Goal: Find specific page/section: Find specific page/section

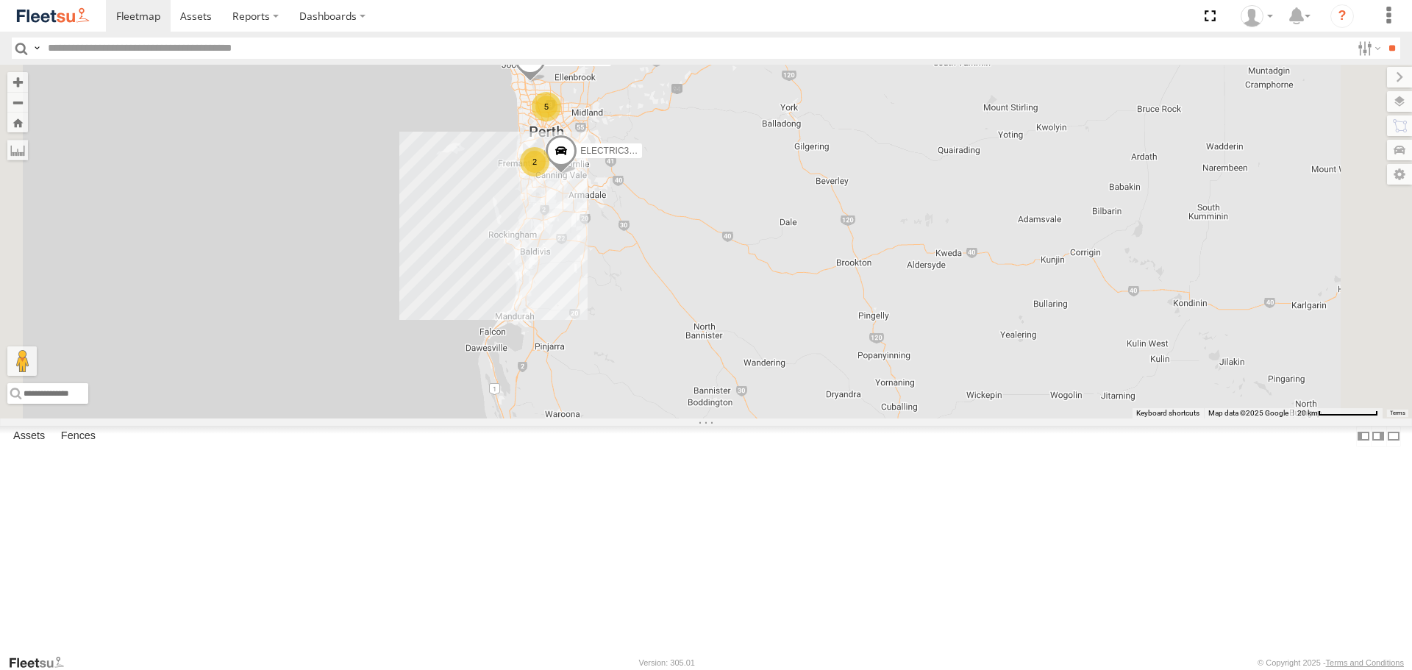
drag, startPoint x: 764, startPoint y: 255, endPoint x: 861, endPoint y: 301, distance: 107.3
click at [861, 301] on div "1HSB945 - Ben 5 ELECTRIC5 - [PERSON_NAME] ELECTRIC3 - [PERSON_NAME] 2" at bounding box center [706, 241] width 1412 height 353
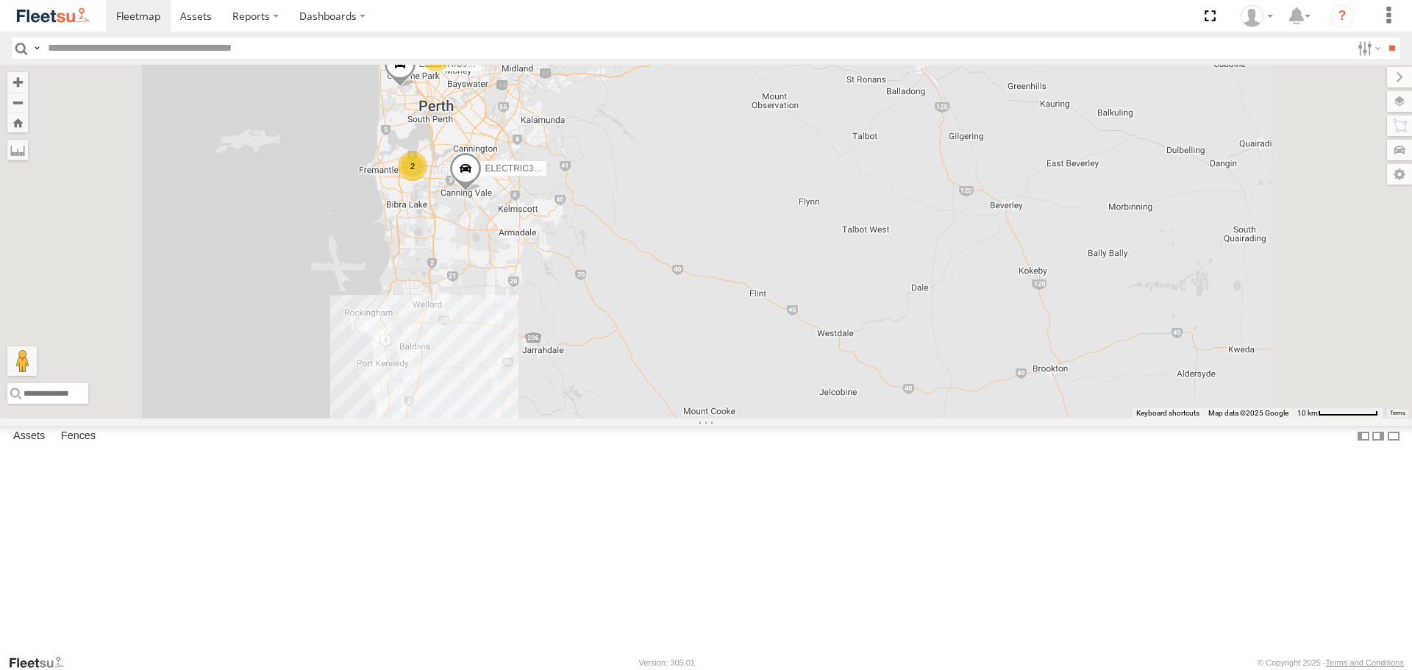
click at [0, 0] on span at bounding box center [0, 0] width 0 height 0
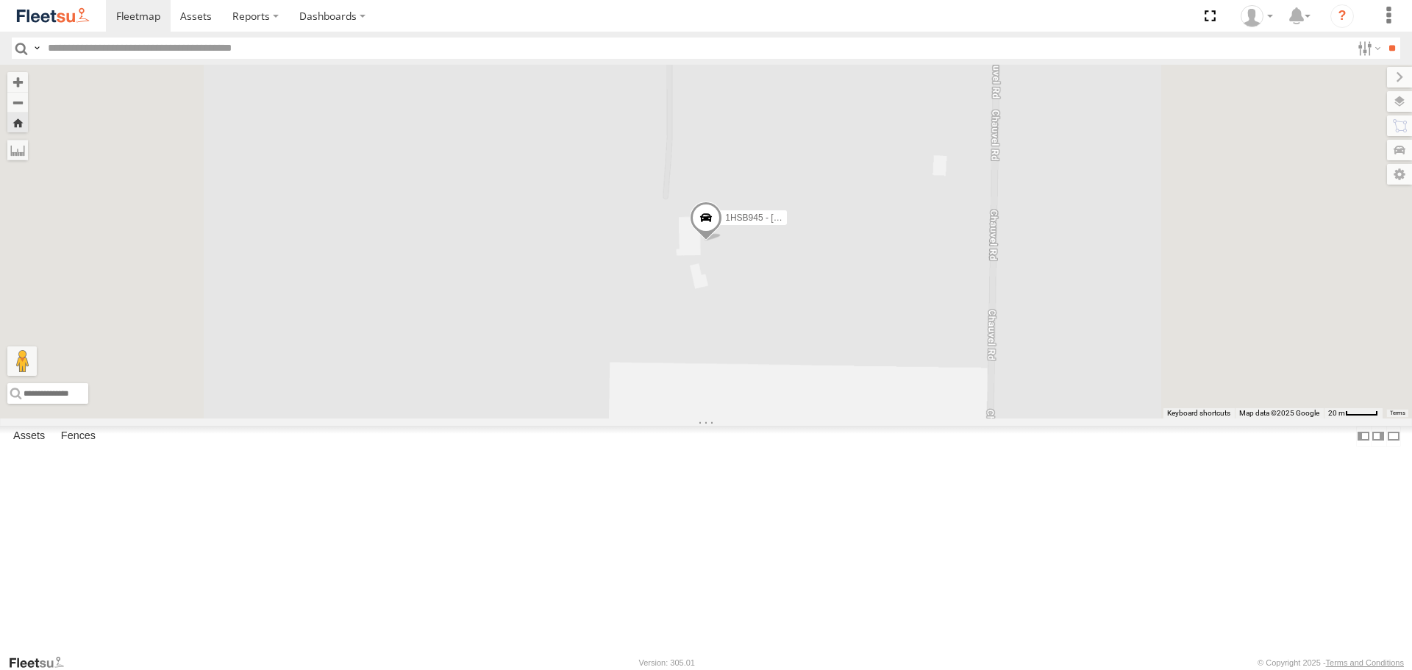
click at [722, 241] on span at bounding box center [706, 222] width 32 height 40
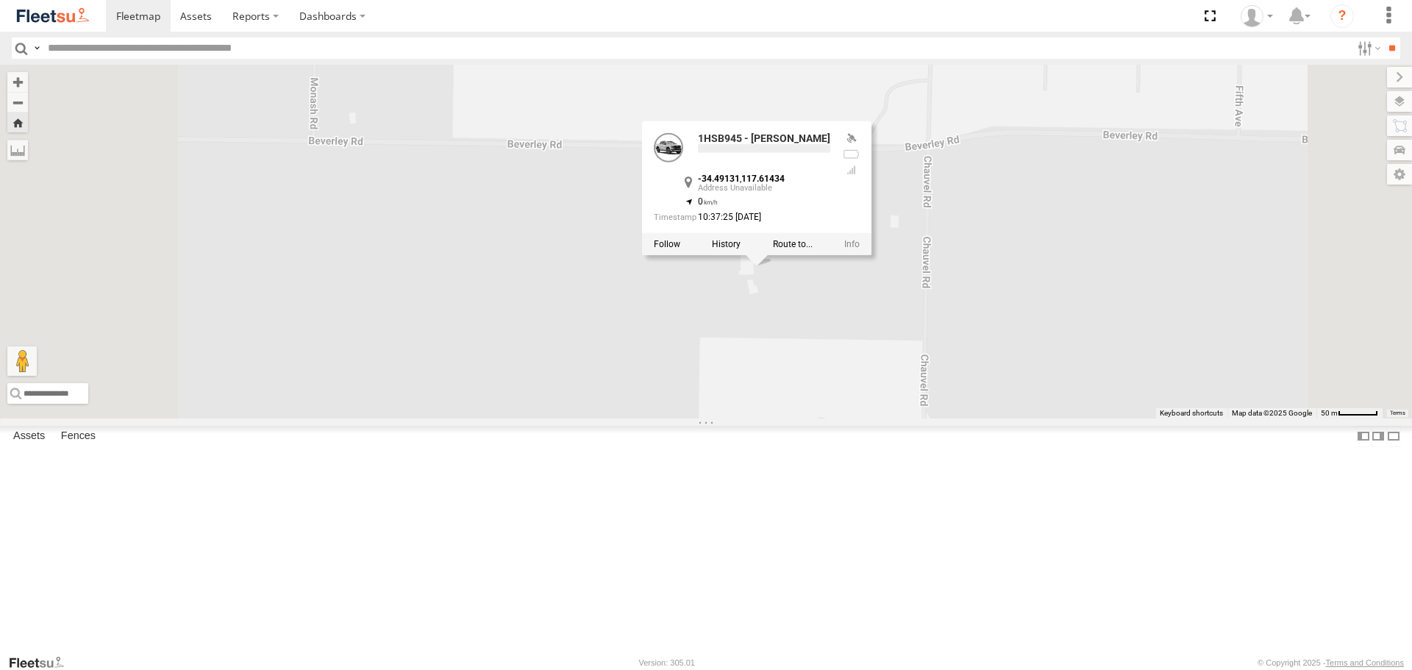
click at [992, 409] on div "1HSB945 - Ben 1HSB945 - Ben -34.49131 , 117.61434 0 10:37:25 [DATE]" at bounding box center [706, 241] width 1412 height 353
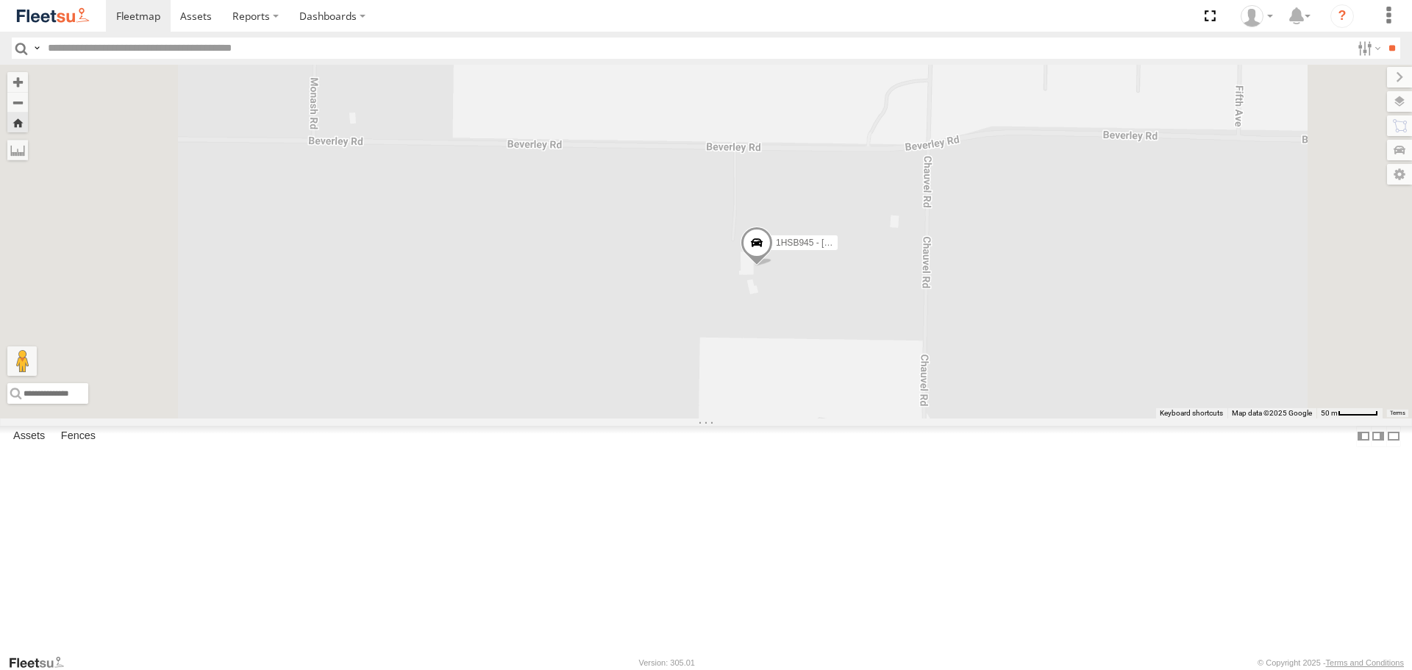
click at [773, 266] on span at bounding box center [757, 247] width 32 height 40
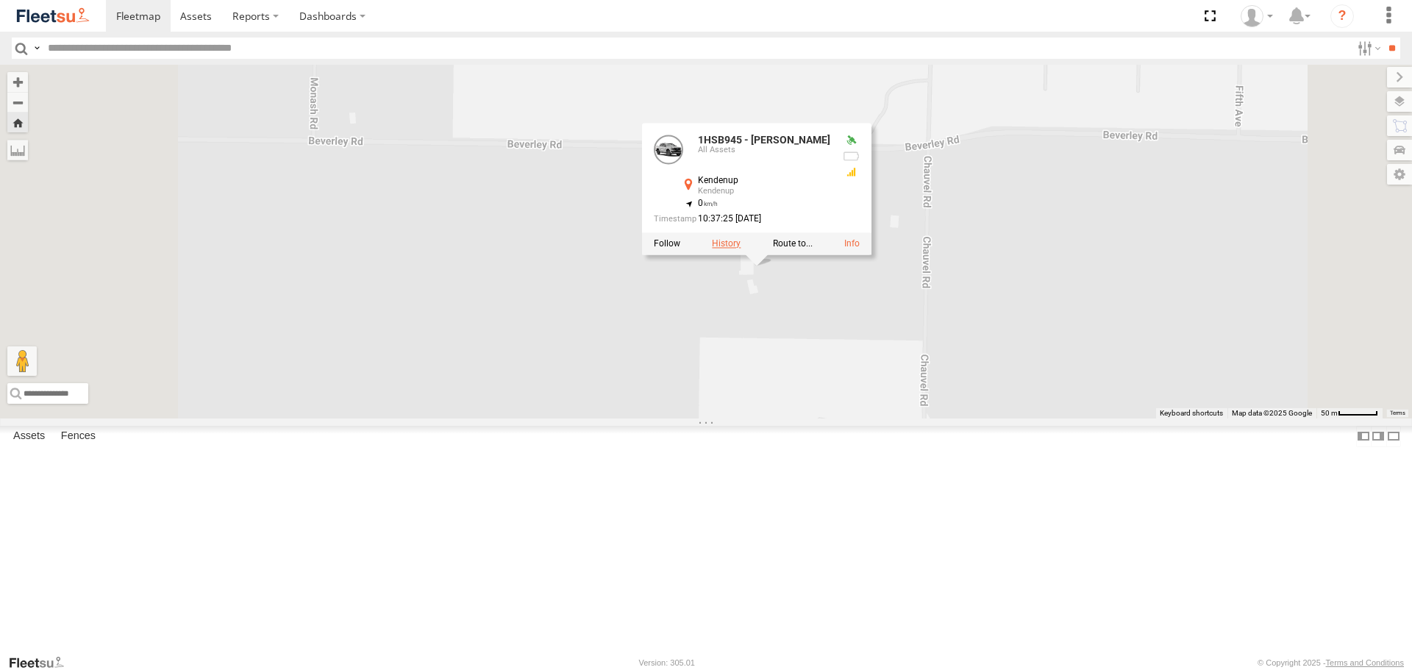
click at [741, 249] on label at bounding box center [726, 244] width 29 height 10
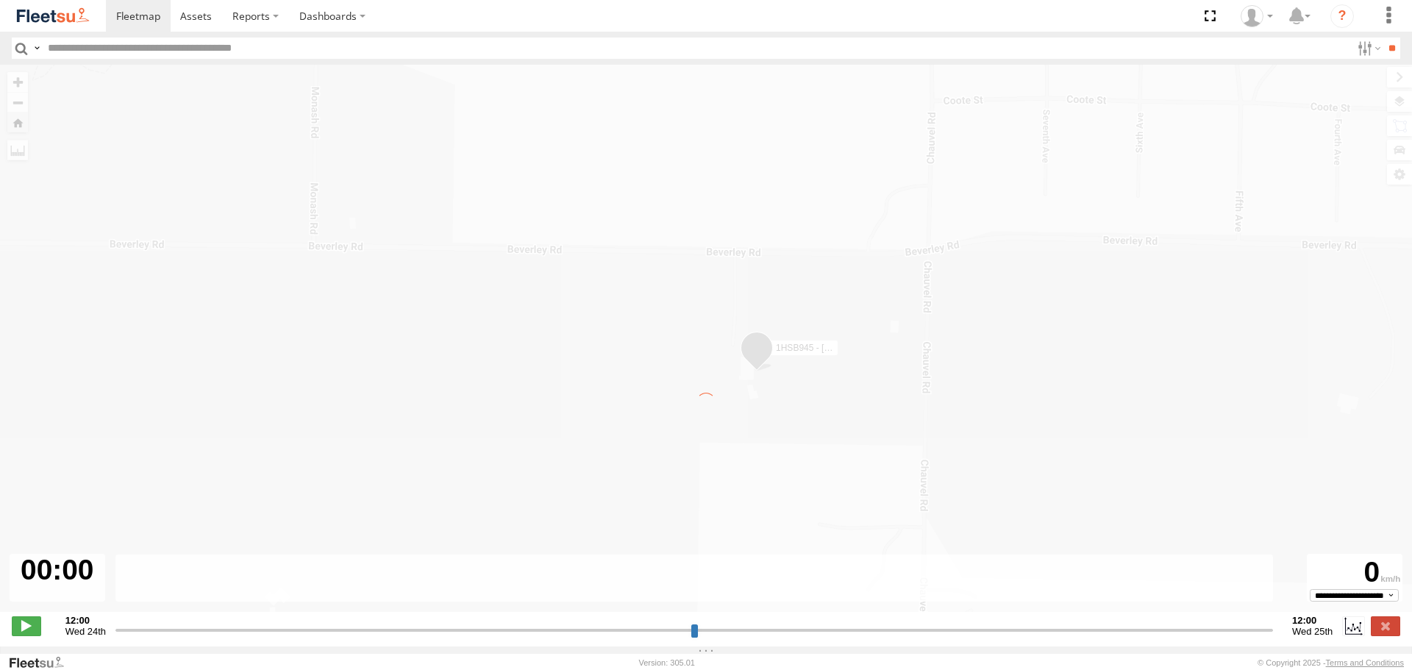
type input "**********"
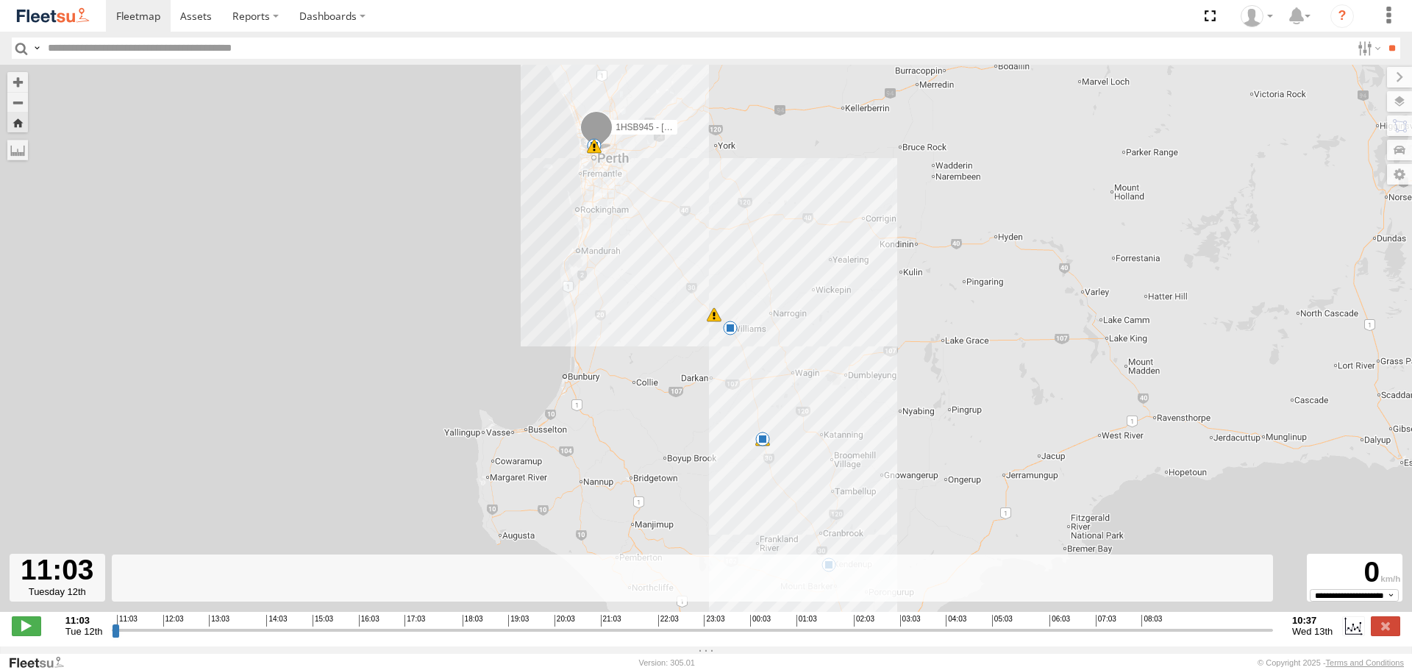
drag, startPoint x: 817, startPoint y: 424, endPoint x: 784, endPoint y: 234, distance: 193.4
click at [784, 234] on div "1HSB945 - Ben 06:37 Wed 06:50 Wed 07:45 Wed 07:50 Wed 09:00 Wed 8 15" at bounding box center [706, 346] width 1412 height 563
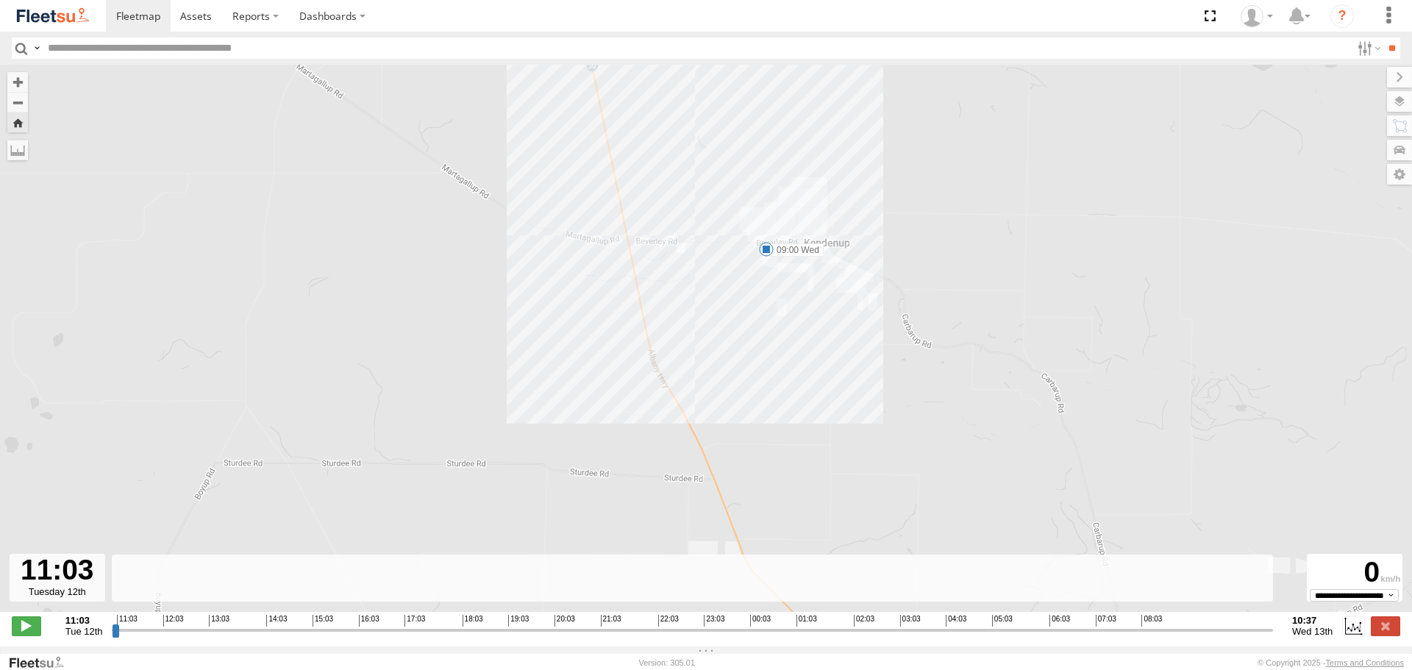
drag, startPoint x: 739, startPoint y: 196, endPoint x: 789, endPoint y: 312, distance: 126.5
click at [789, 312] on div "1HSB945 - Ben 06:37 Wed 06:50 Wed 07:45 Wed 07:50 Wed 09:00 Wed" at bounding box center [706, 346] width 1412 height 563
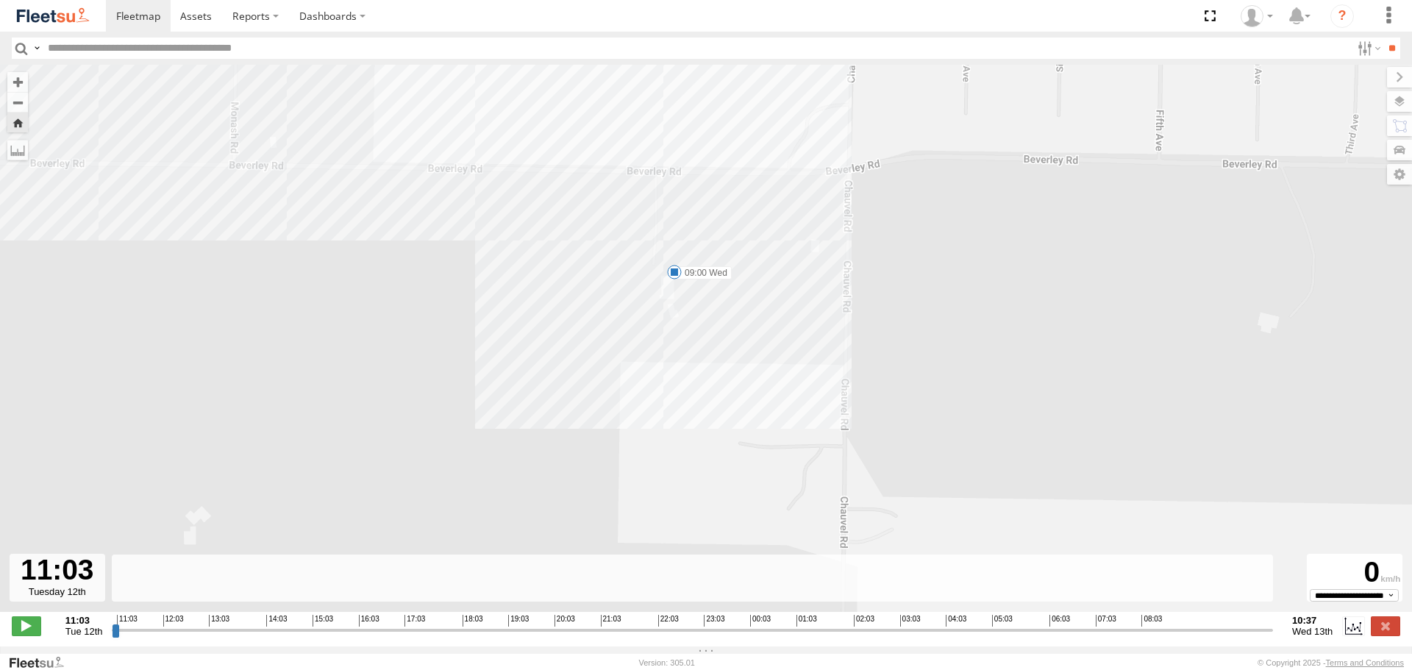
drag, startPoint x: 761, startPoint y: 212, endPoint x: 900, endPoint y: 408, distance: 240.6
click at [900, 408] on div "1HSB945 - Ben 06:37 Wed 06:50 Wed 07:45 Wed 07:50 Wed 09:00 Wed" at bounding box center [706, 346] width 1412 height 563
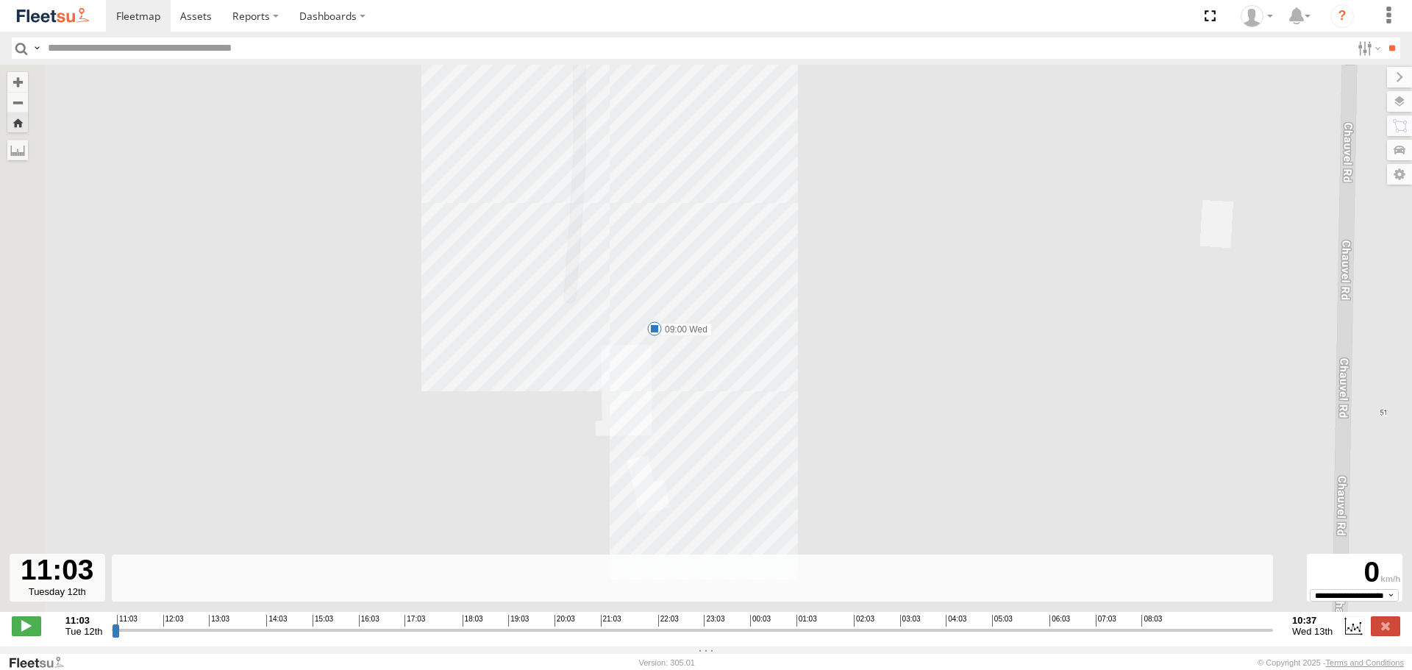
drag, startPoint x: 650, startPoint y: 286, endPoint x: 886, endPoint y: 345, distance: 243.3
click at [886, 345] on div "1HSB945 - Ben 06:37 Wed 06:50 Wed 07:45 Wed 07:50 Wed 09:00 Wed" at bounding box center [706, 346] width 1412 height 563
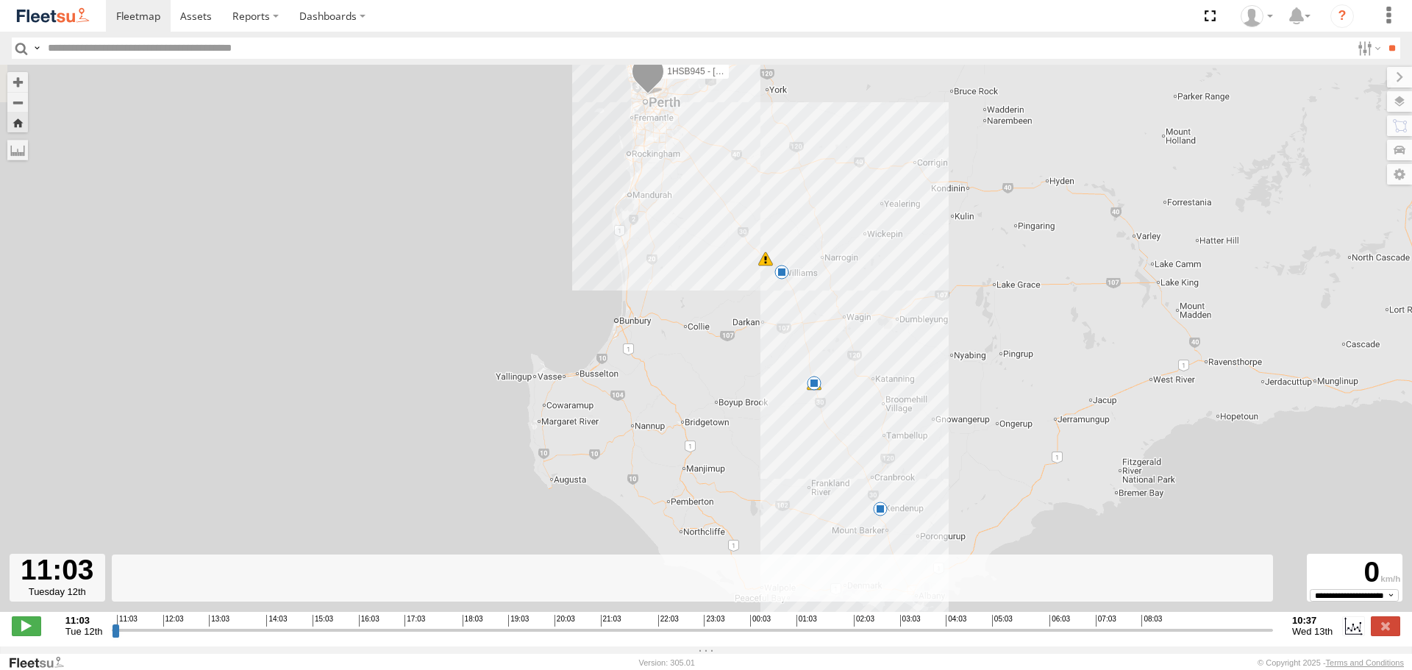
drag, startPoint x: 857, startPoint y: 278, endPoint x: 927, endPoint y: 476, distance: 209.9
click at [908, 508] on div "1HSB945 - Ben 06:37 Wed 06:50 Wed 07:45 Wed 07:50 Wed 09:00 Wed" at bounding box center [706, 346] width 1412 height 563
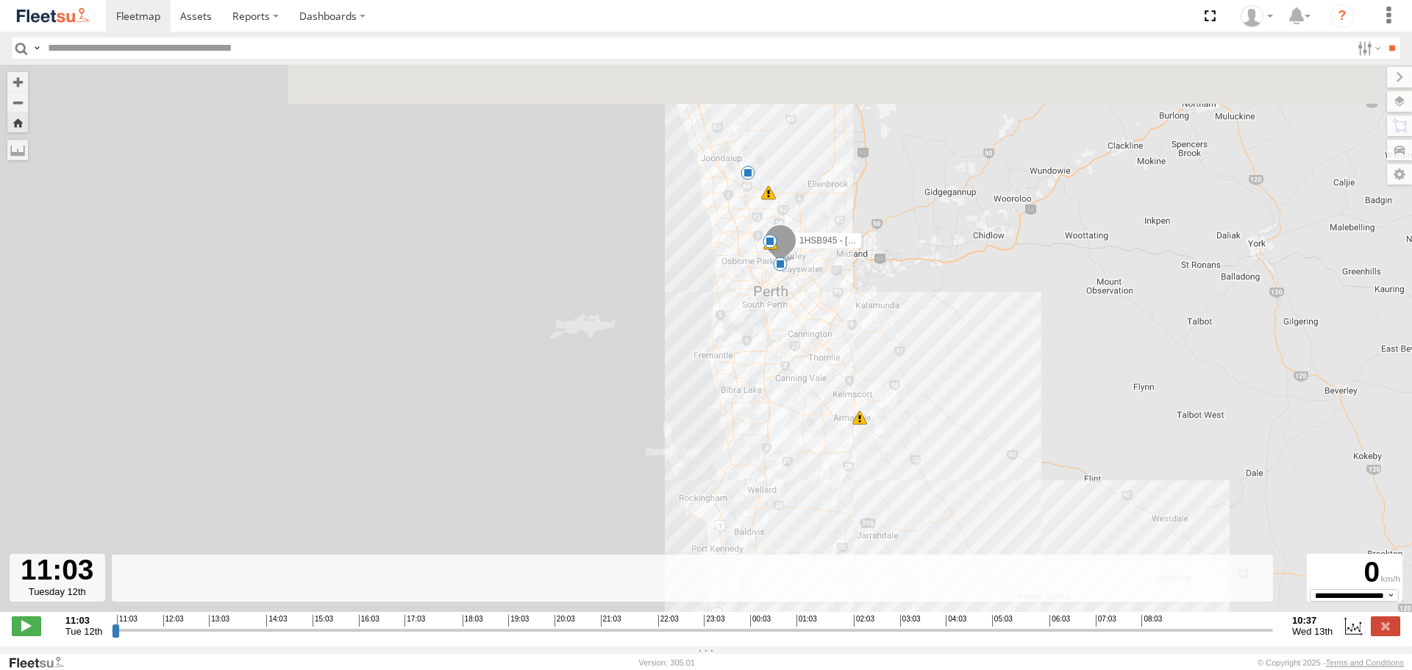
drag, startPoint x: 672, startPoint y: 140, endPoint x: 835, endPoint y: 298, distance: 226.3
click at [835, 298] on div "1HSB945 - Ben 06:37 Wed 06:50 Wed 07:45 Wed 07:50 Wed 09:00 Wed 05:31 Wed 11:18…" at bounding box center [706, 346] width 1412 height 563
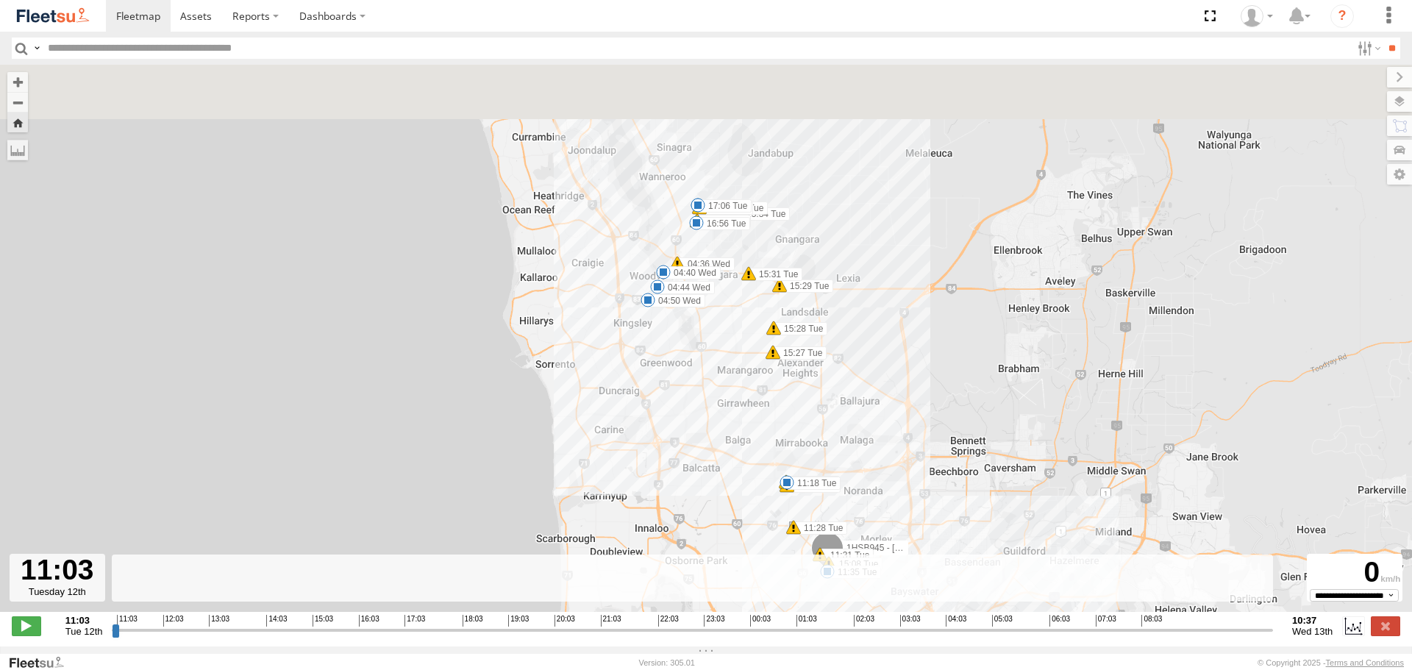
drag, startPoint x: 833, startPoint y: 268, endPoint x: 944, endPoint y: 425, distance: 192.1
click at [944, 425] on div "1HSB945 - Ben 06:37 Wed 06:50 Wed 07:45 Wed 07:50 Wed 09:00 Wed 05:31 Wed 11:18…" at bounding box center [706, 346] width 1412 height 563
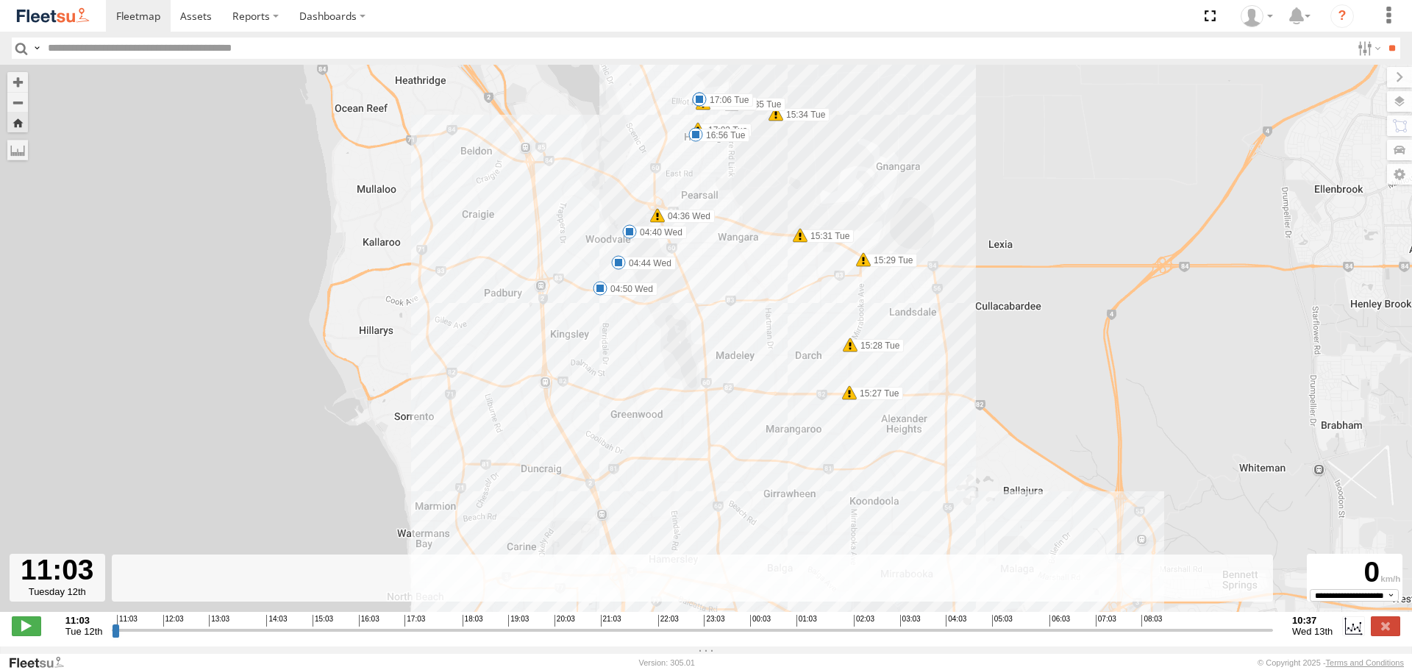
drag, startPoint x: 712, startPoint y: 449, endPoint x: 706, endPoint y: 393, distance: 56.9
click at [706, 393] on div "1HSB945 - Ben 06:37 Wed 06:50 Wed 07:45 Wed 07:50 Wed 09:00 Wed 05:31 Wed 11:18…" at bounding box center [706, 346] width 1412 height 563
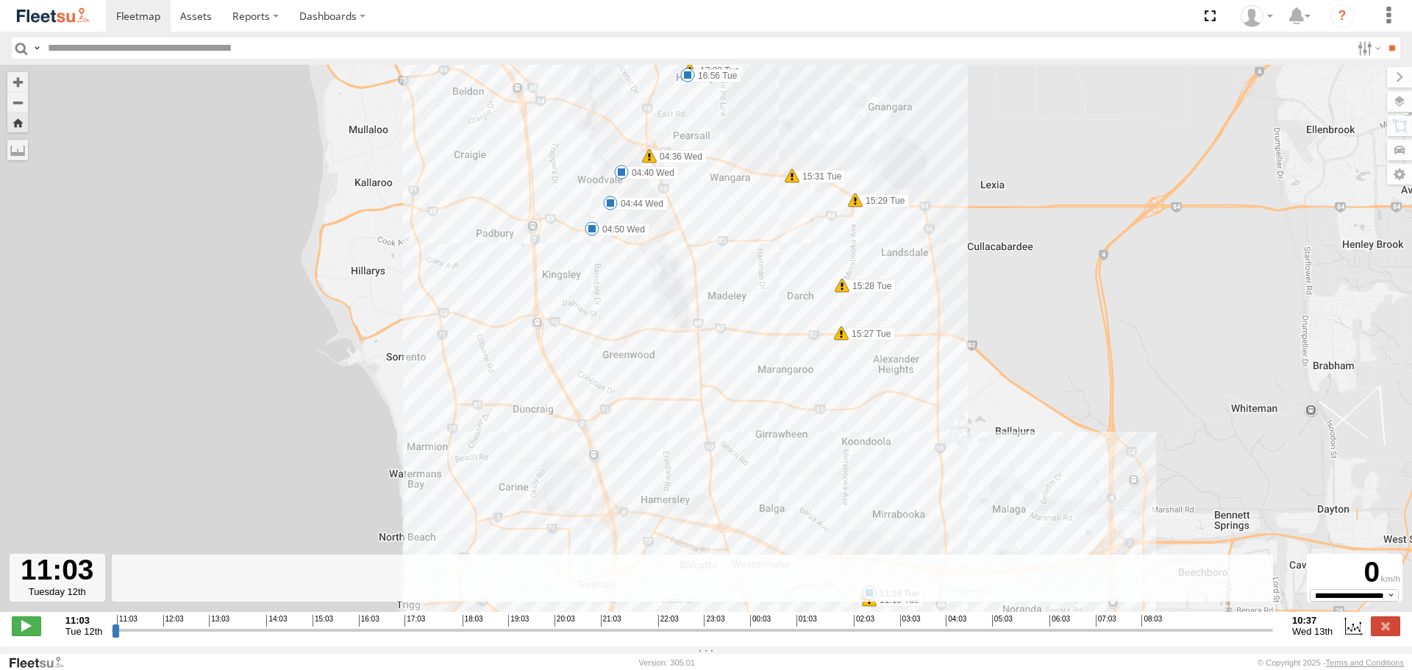
drag, startPoint x: 688, startPoint y: 462, endPoint x: 680, endPoint y: 390, distance: 72.5
click at [680, 391] on div "1HSB945 - Ben 06:37 Wed 06:50 Wed 07:45 Wed 07:50 Wed 09:00 Wed 05:31 Wed 11:18…" at bounding box center [706, 346] width 1412 height 563
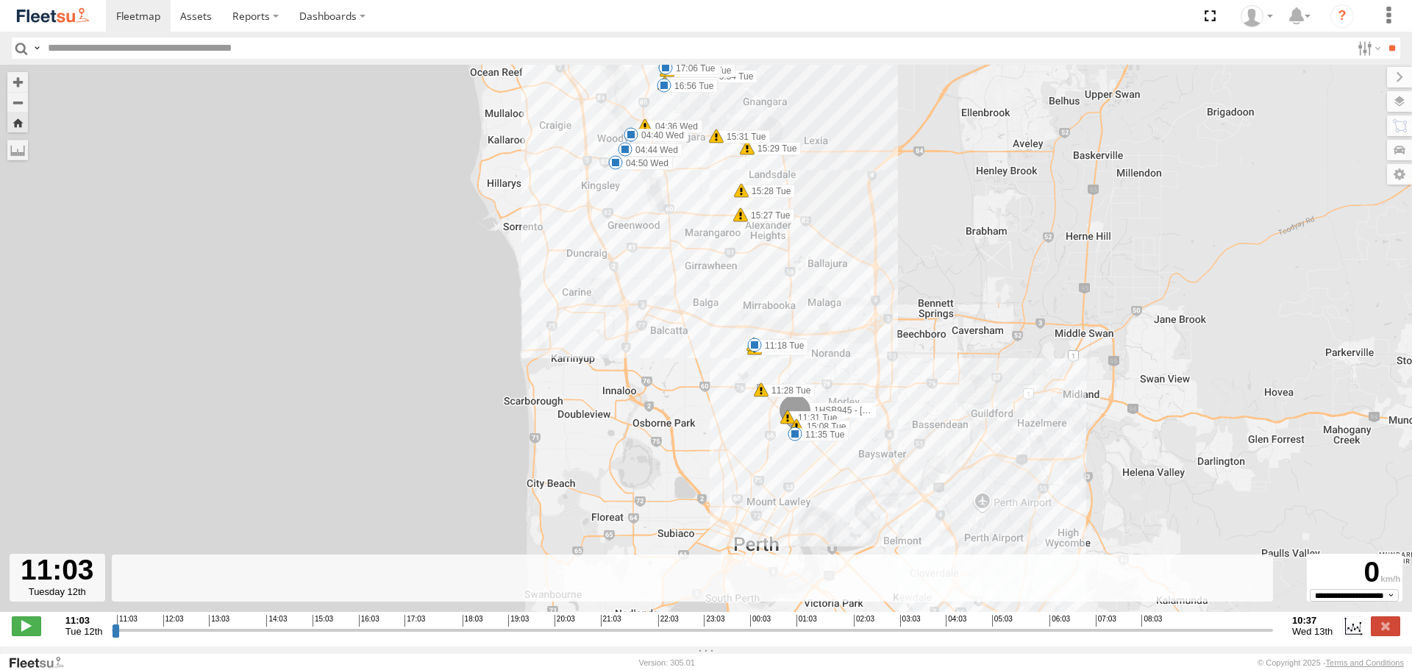
drag, startPoint x: 918, startPoint y: 345, endPoint x: 913, endPoint y: 297, distance: 48.1
click at [911, 303] on div "1HSB945 - Ben 06:37 Wed 06:50 Wed 07:45 Wed 07:50 Wed 09:00 Wed 05:31 Wed 11:18…" at bounding box center [706, 346] width 1412 height 563
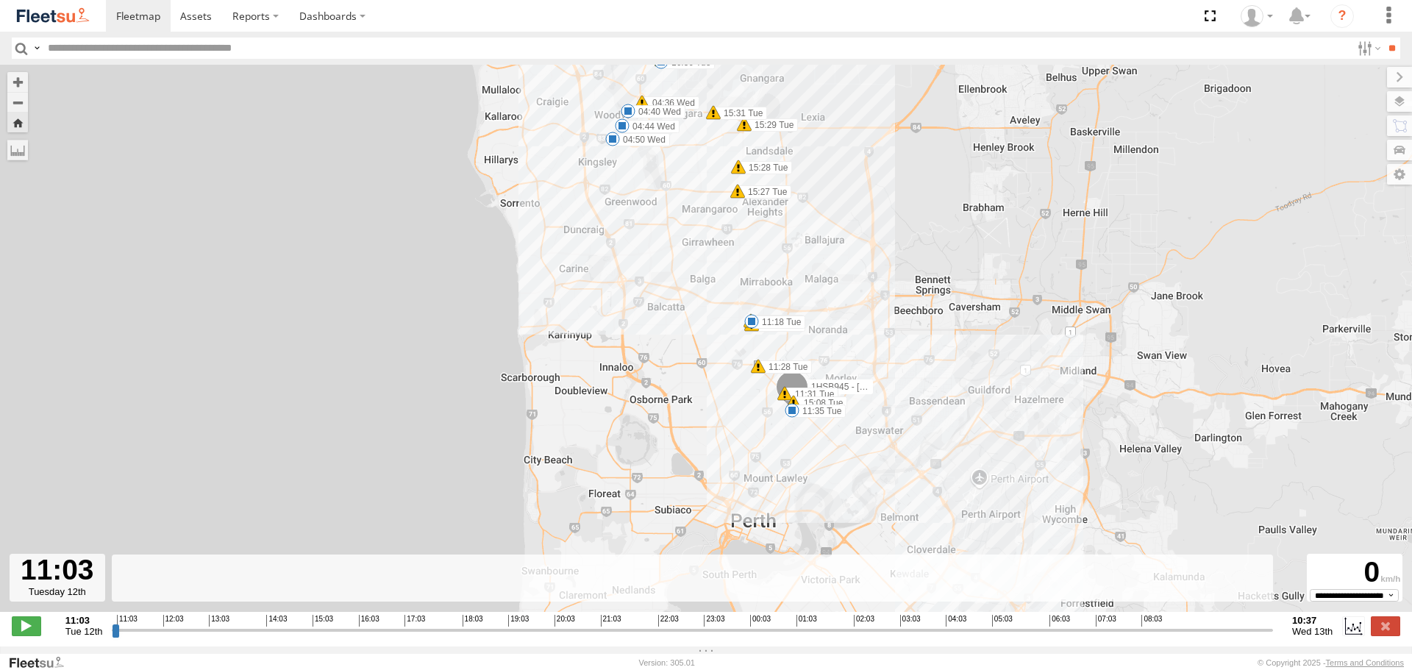
click at [45, 16] on img at bounding box center [53, 16] width 77 height 20
